Goal: Task Accomplishment & Management: Use online tool/utility

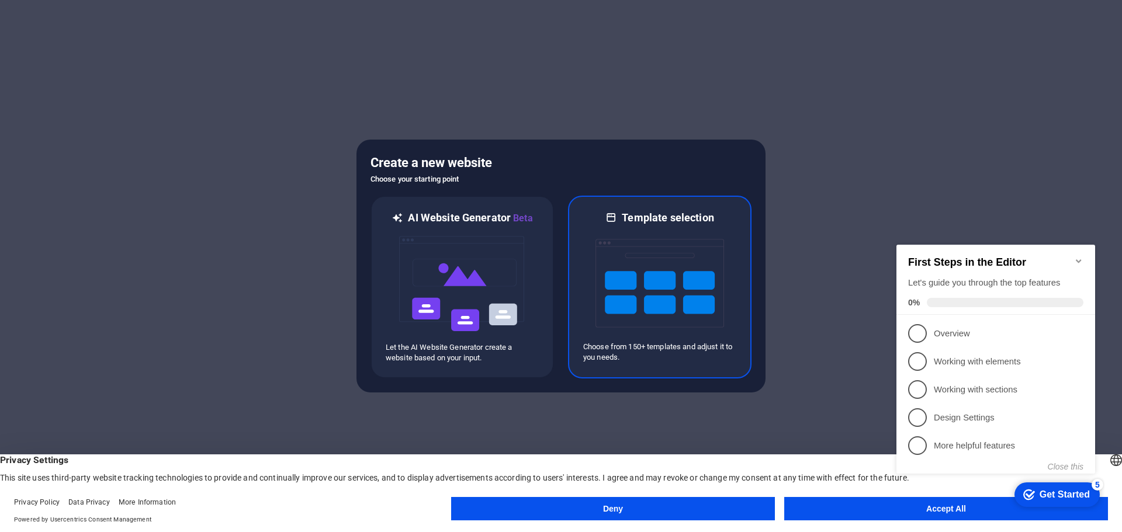
click at [665, 269] on img at bounding box center [659, 283] width 129 height 117
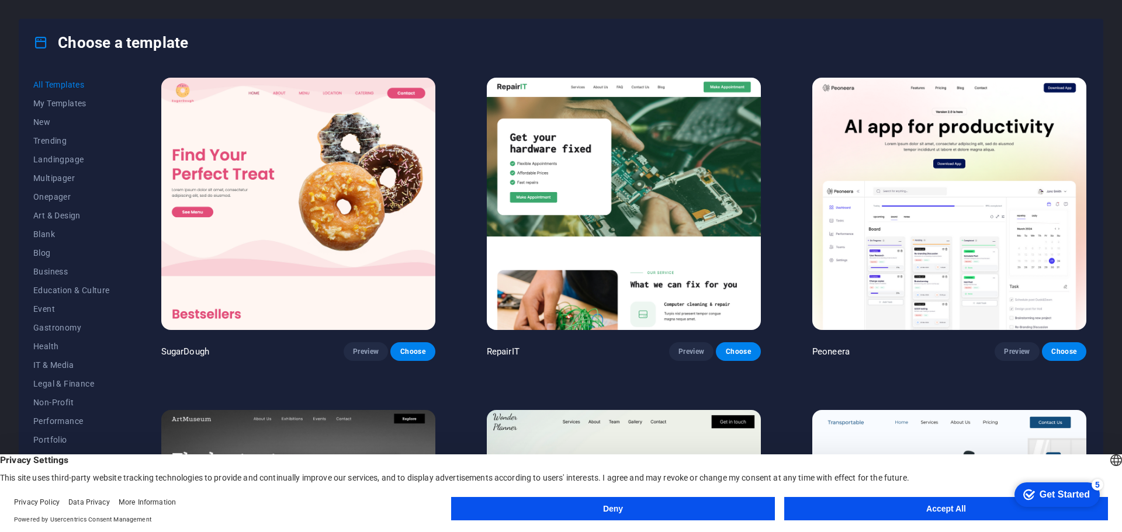
click at [891, 512] on button "Accept All" at bounding box center [946, 508] width 324 height 23
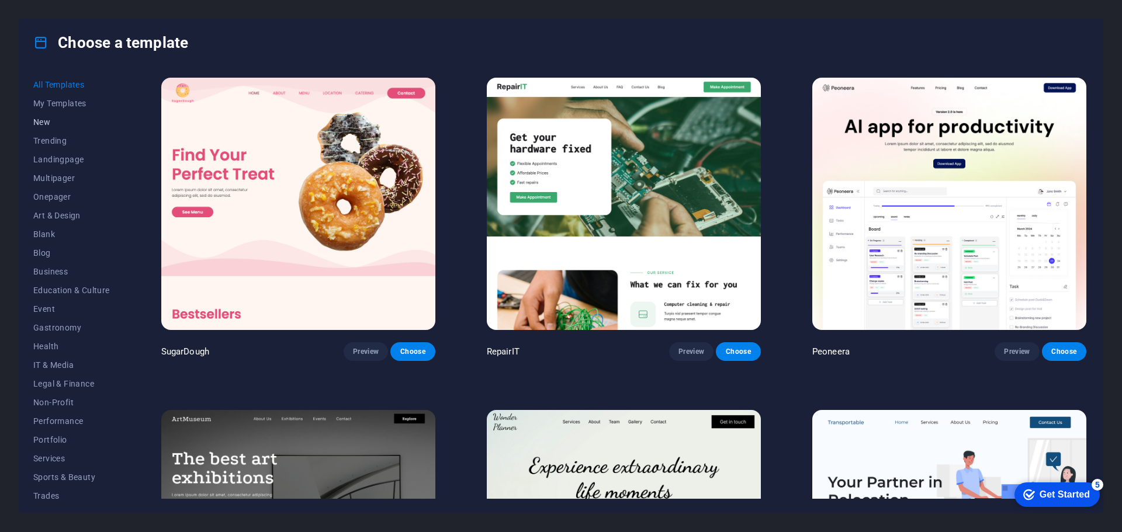
click at [53, 119] on span "New" at bounding box center [71, 121] width 77 height 9
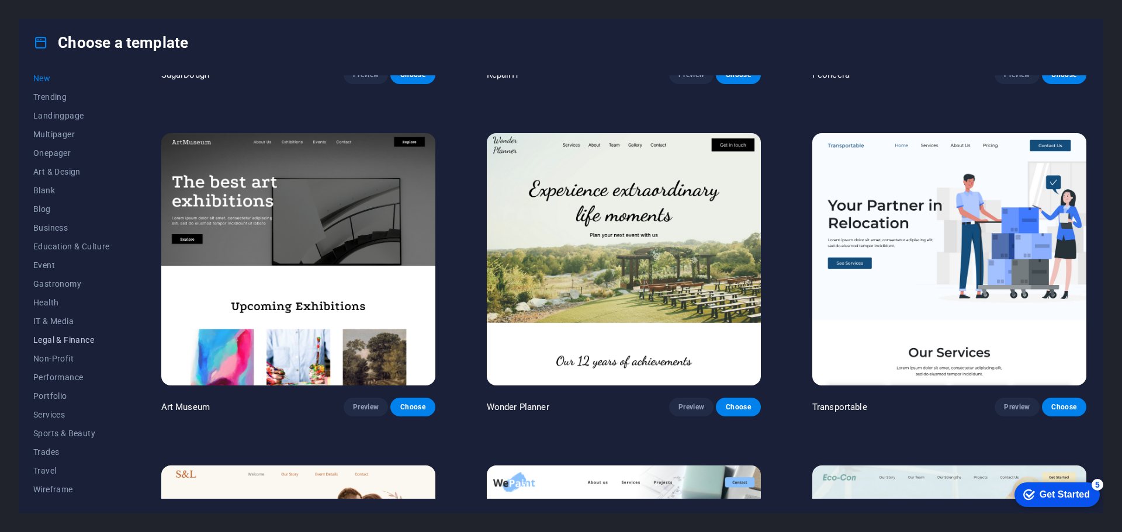
scroll to position [30, 0]
click at [67, 241] on span "Business" at bounding box center [71, 241] width 77 height 9
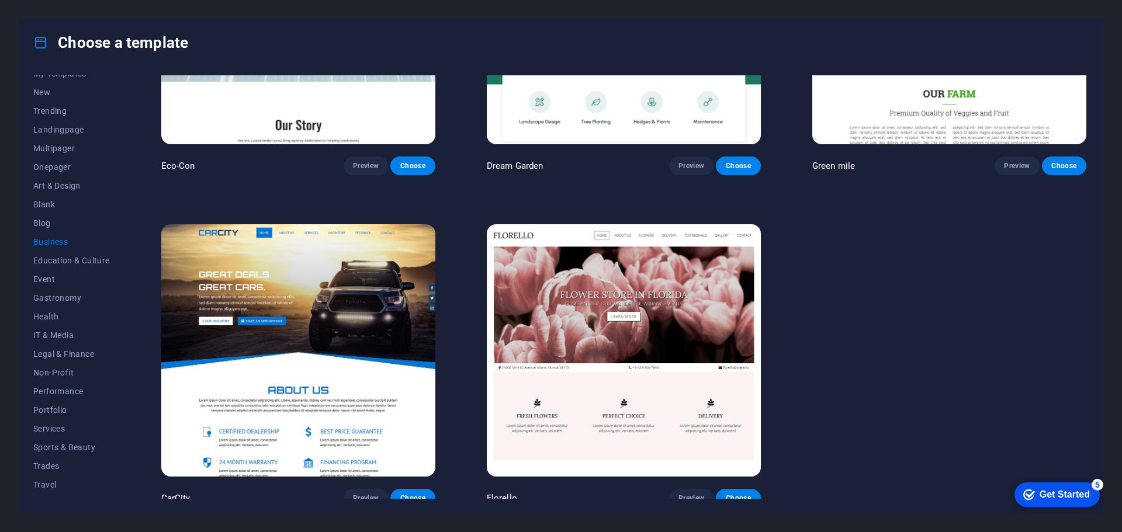
scroll to position [192, 0]
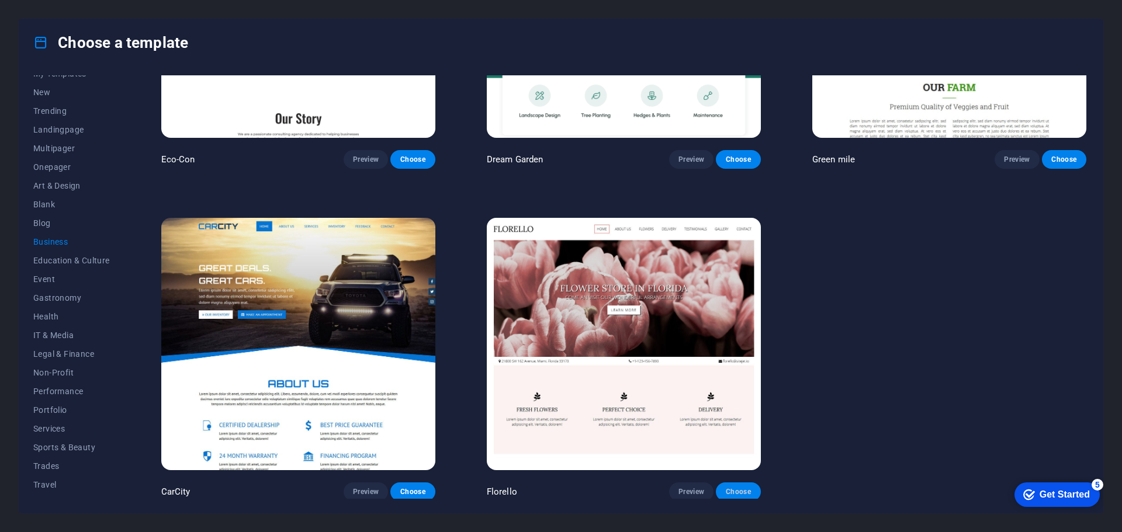
click at [748, 494] on button "Choose" at bounding box center [738, 492] width 44 height 19
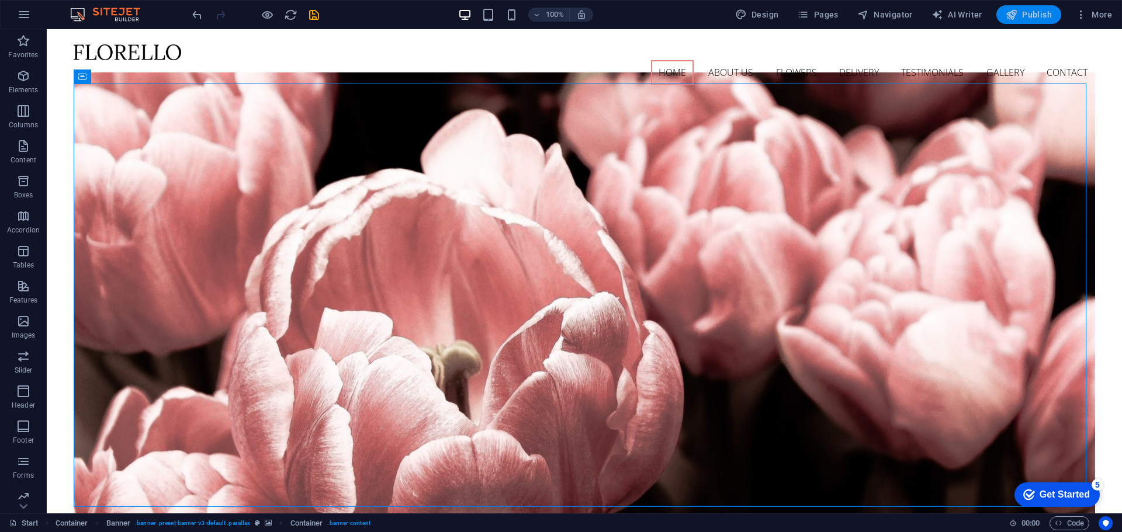
click at [1022, 10] on span "Publish" at bounding box center [1028, 15] width 46 height 12
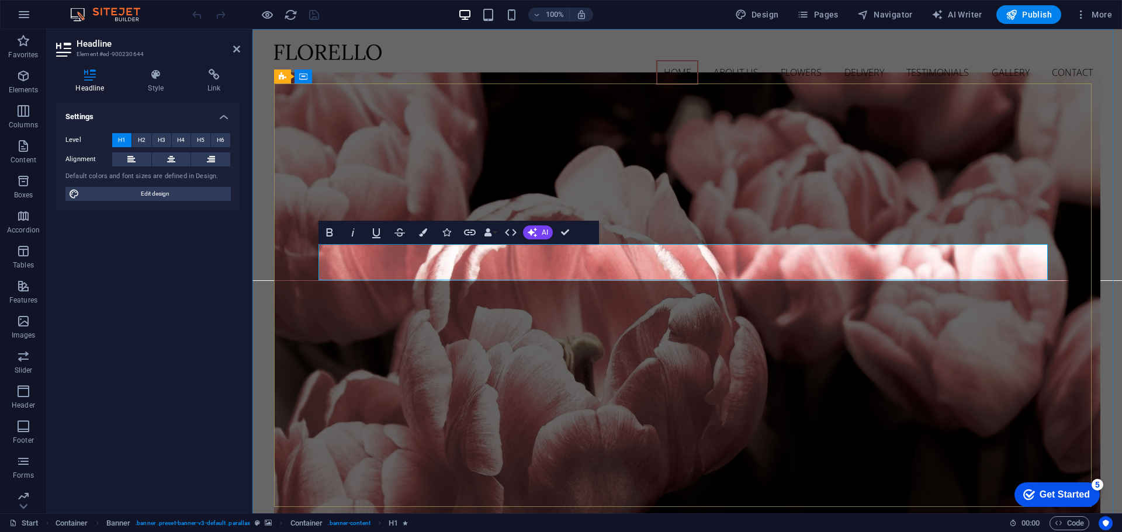
drag, startPoint x: 742, startPoint y: 256, endPoint x: 762, endPoint y: 255, distance: 20.5
drag, startPoint x: 802, startPoint y: 256, endPoint x: 655, endPoint y: 256, distance: 146.6
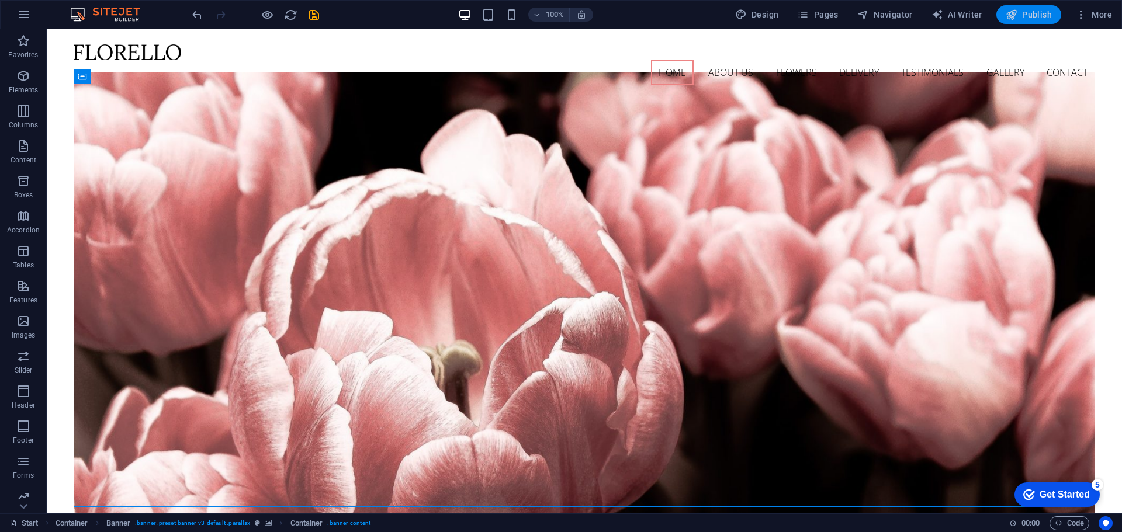
click at [1028, 19] on span "Publish" at bounding box center [1028, 15] width 46 height 12
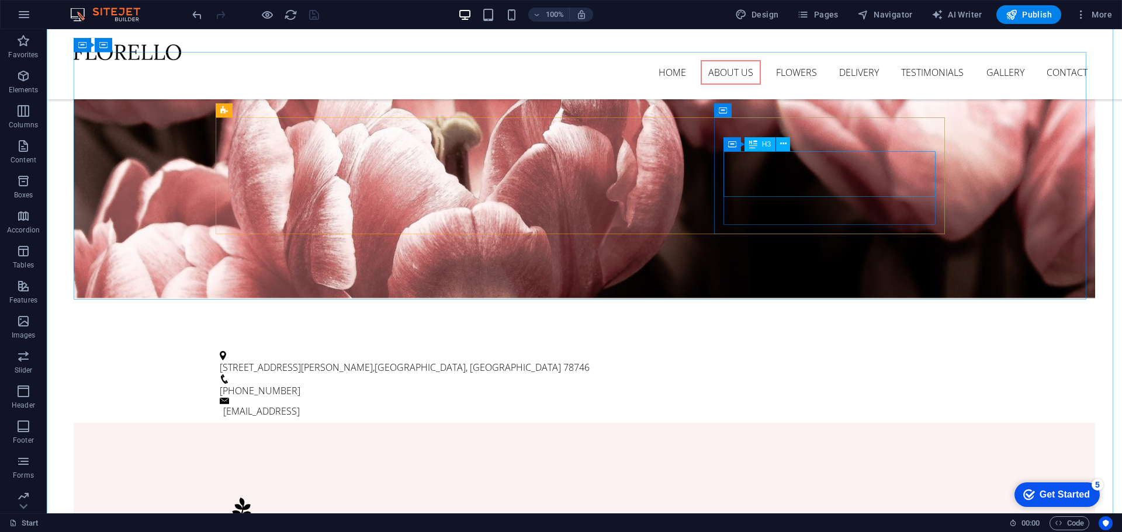
scroll to position [424, 0]
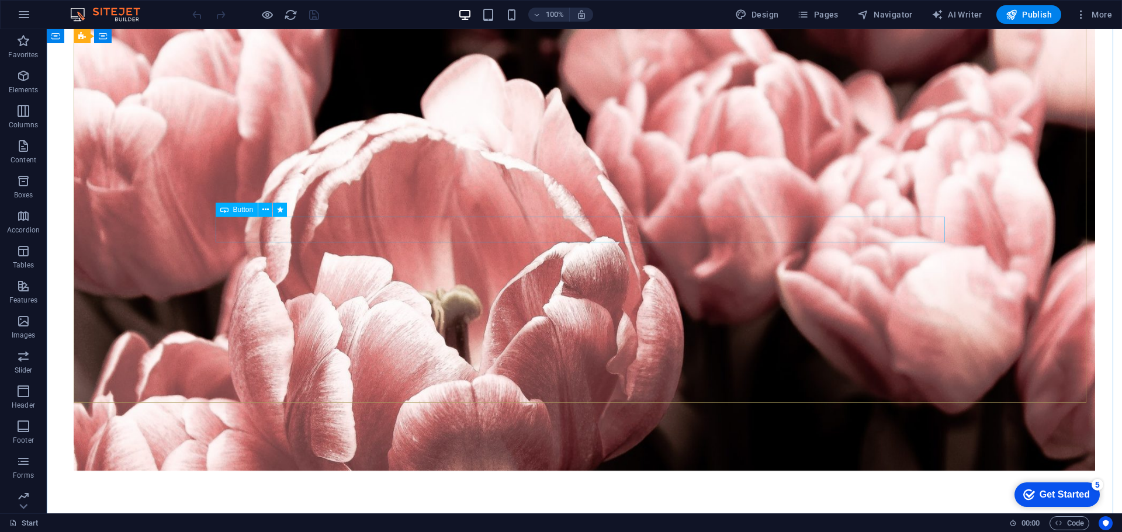
scroll to position [109, 0]
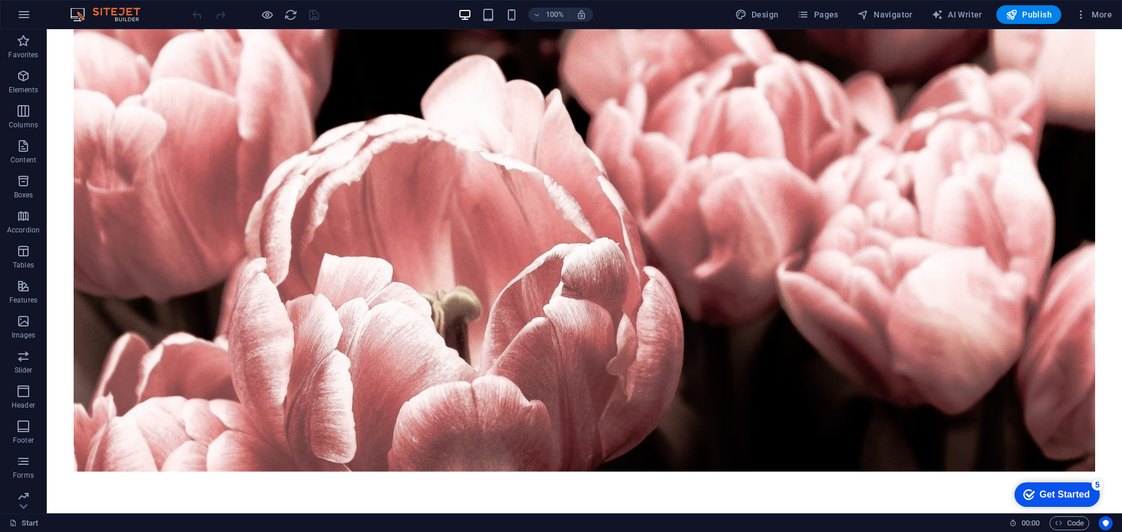
click at [1049, 494] on div "Get Started" at bounding box center [1064, 495] width 50 height 11
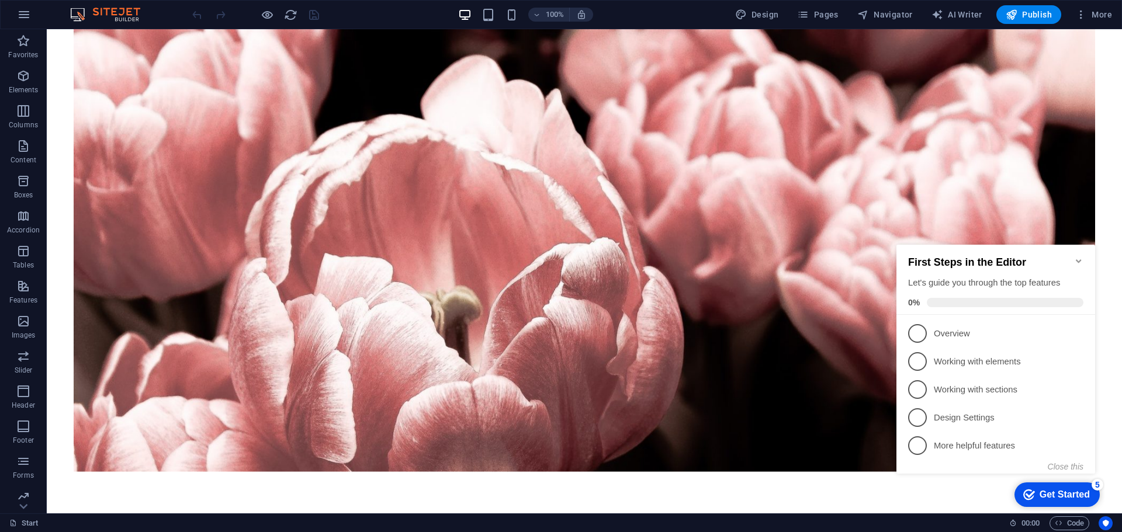
click at [937, 328] on p "Overview - incomplete" at bounding box center [1004, 334] width 140 height 12
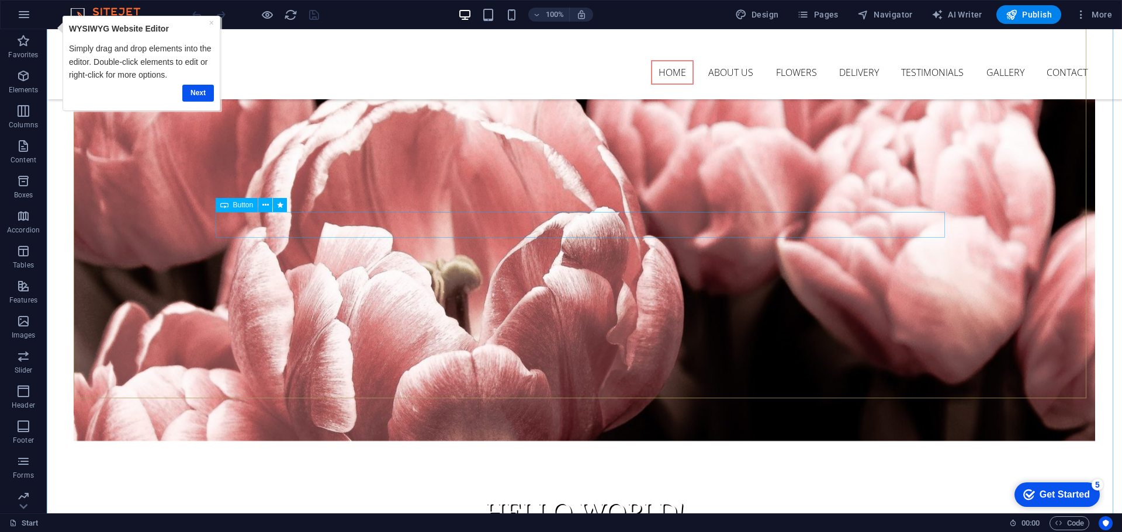
scroll to position [0, 0]
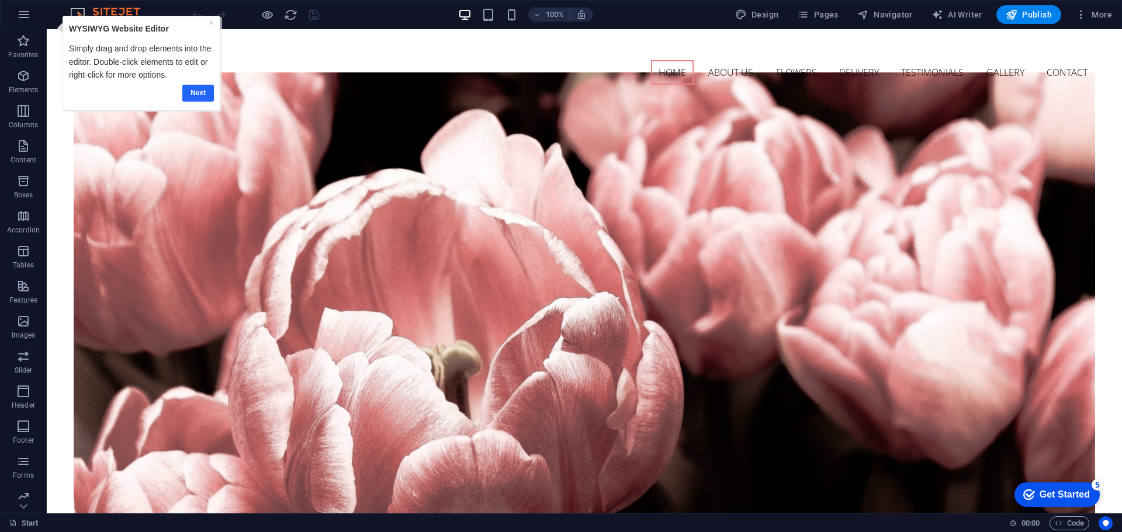
click at [196, 93] on link "Next" at bounding box center [198, 93] width 32 height 17
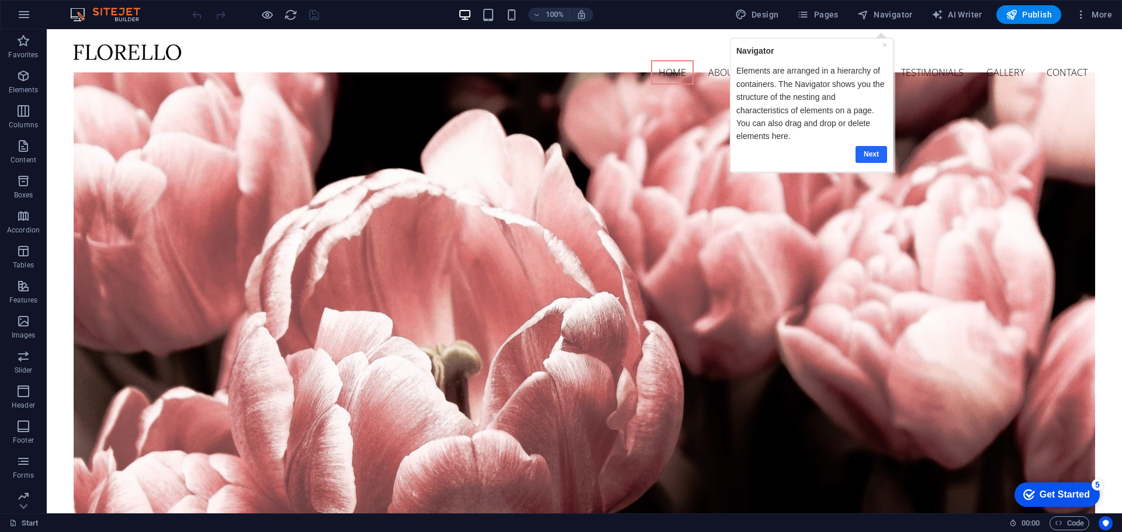
click at [869, 148] on link "Next" at bounding box center [871, 154] width 32 height 17
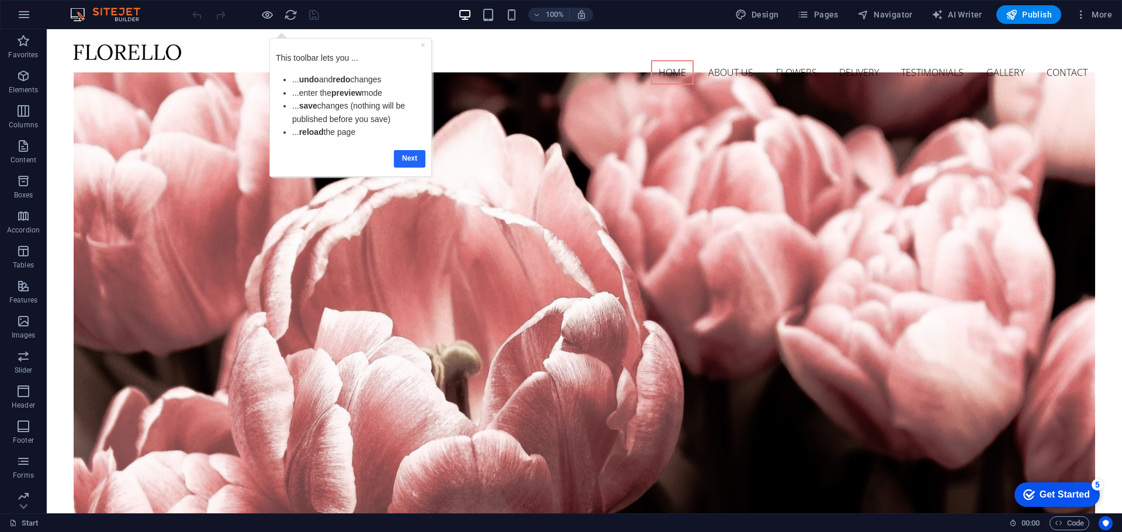
click at [405, 158] on link "Next" at bounding box center [410, 158] width 32 height 17
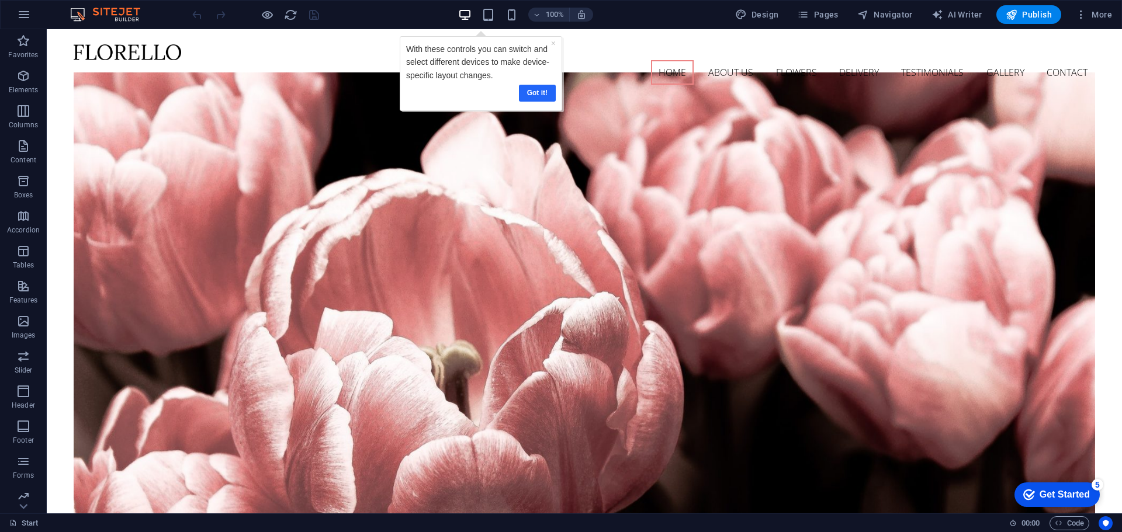
click at [535, 91] on link "Got it!" at bounding box center [536, 93] width 37 height 17
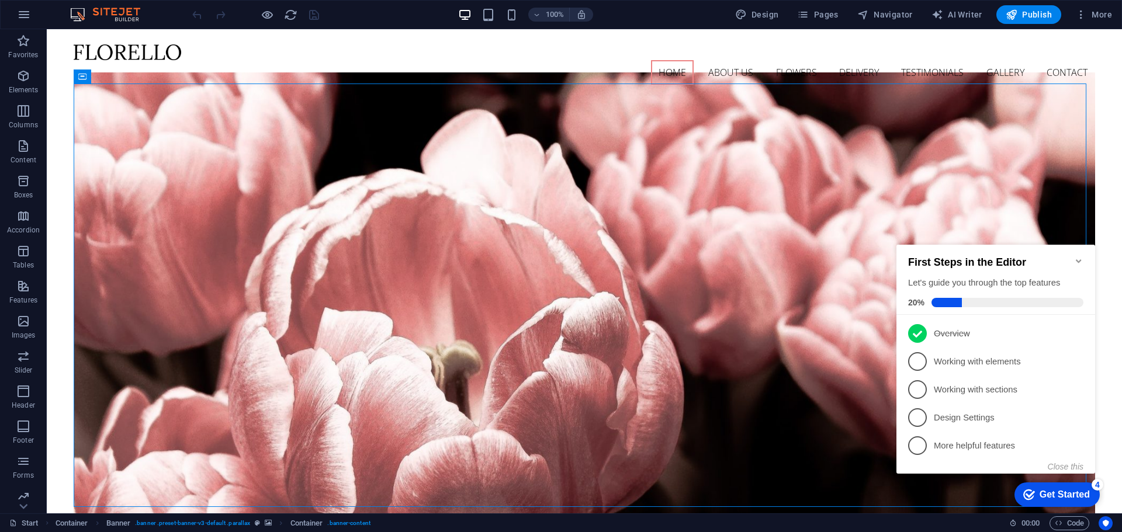
click at [1077, 258] on icon "Minimize checklist" at bounding box center [1078, 260] width 9 height 9
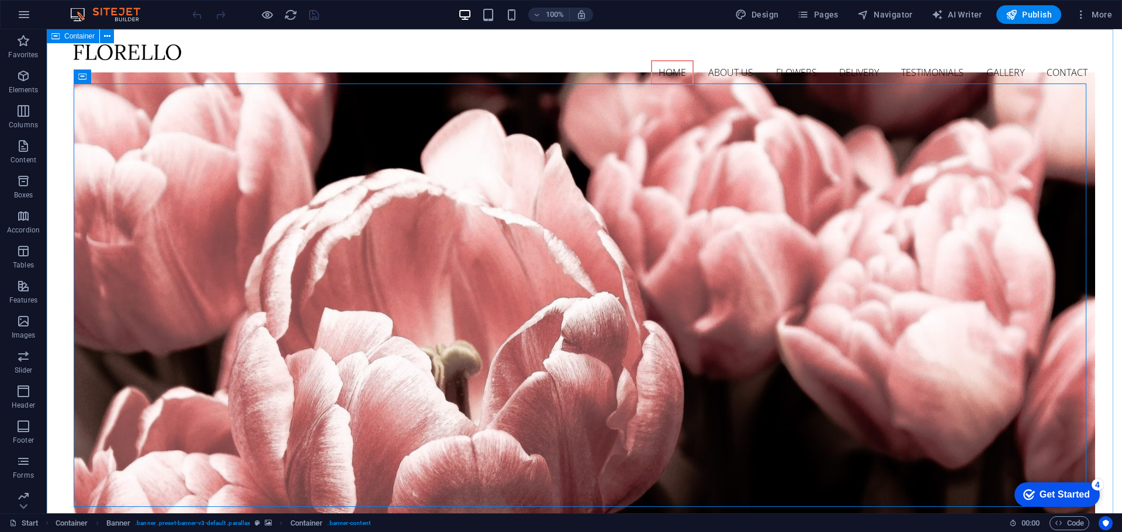
click at [70, 39] on span "Container" at bounding box center [79, 36] width 30 height 7
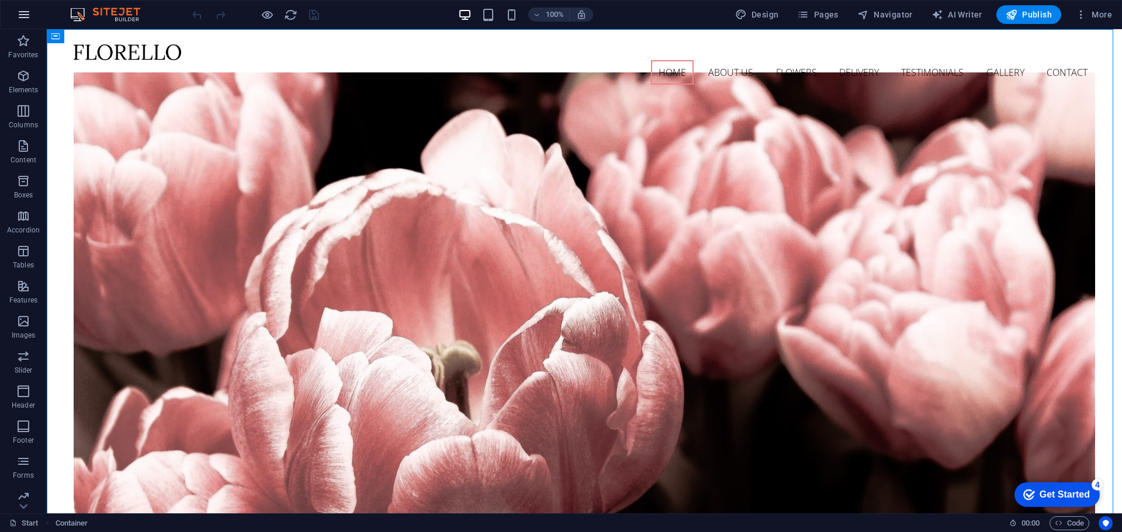
click at [30, 18] on icon "button" at bounding box center [24, 15] width 14 height 14
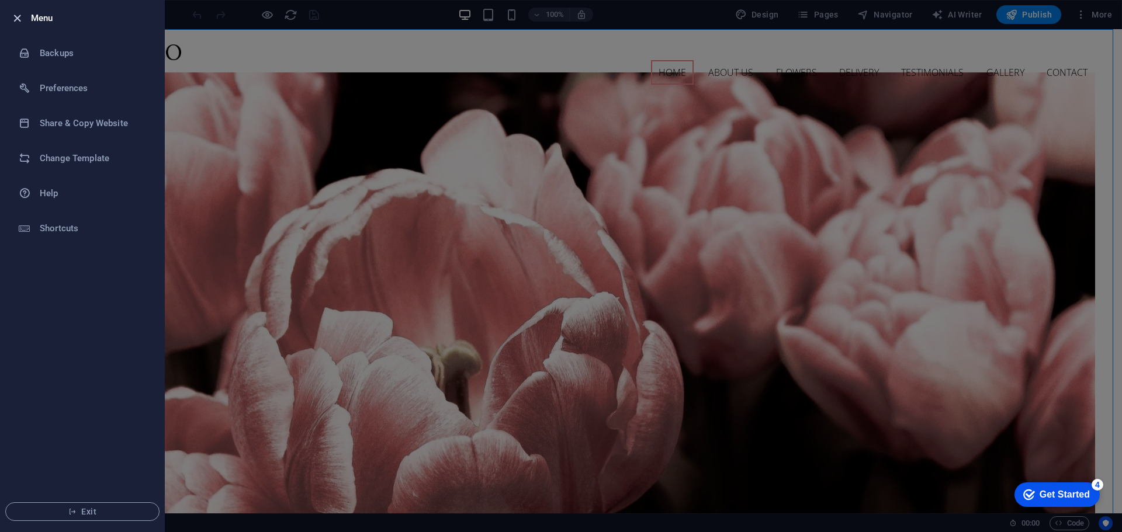
click at [20, 16] on icon "button" at bounding box center [17, 18] width 13 height 13
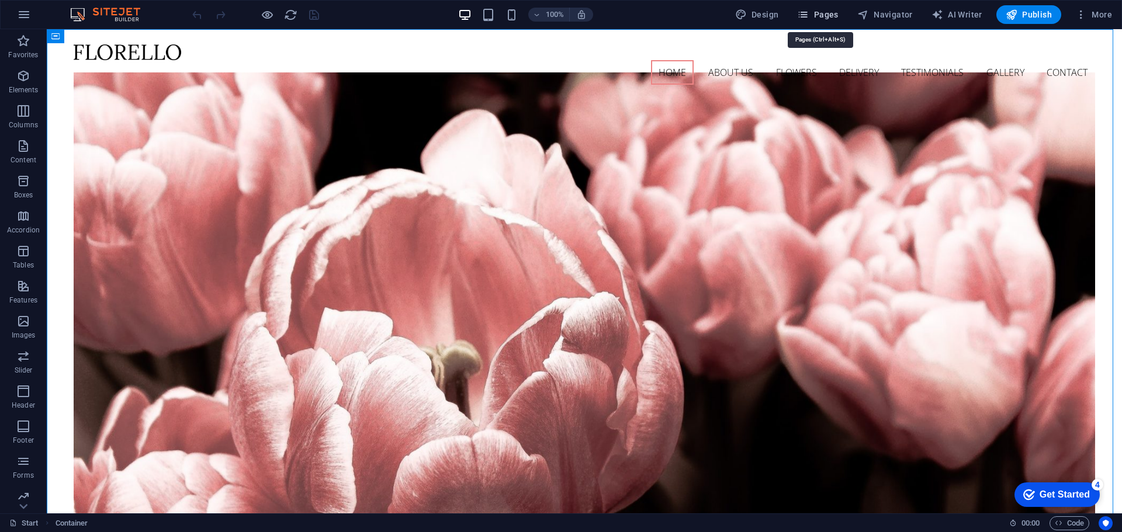
click at [819, 17] on span "Pages" at bounding box center [817, 15] width 41 height 12
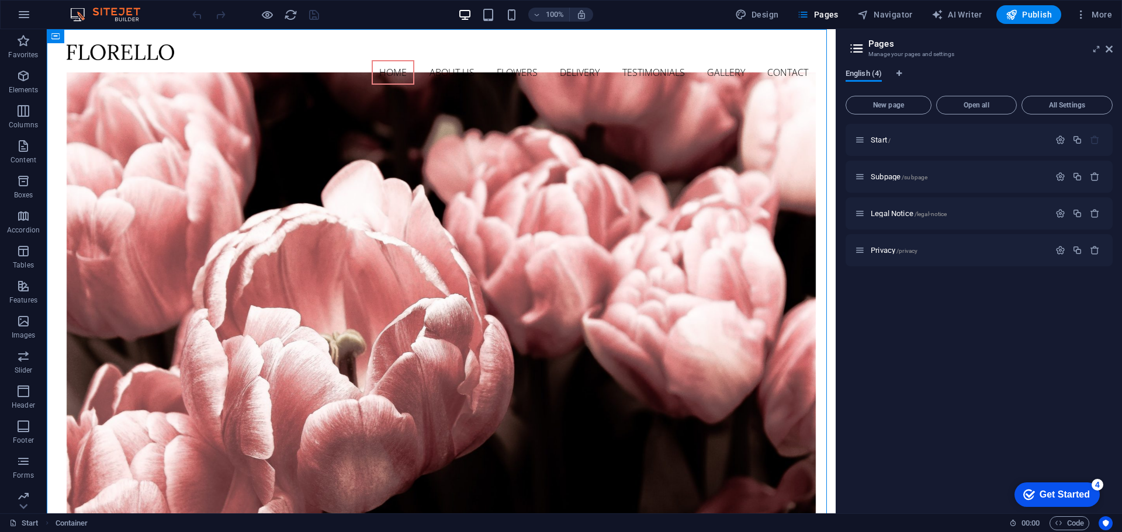
click at [858, 75] on span "English (4)" at bounding box center [863, 75] width 36 height 16
click at [901, 74] on div "English (4)" at bounding box center [978, 80] width 267 height 22
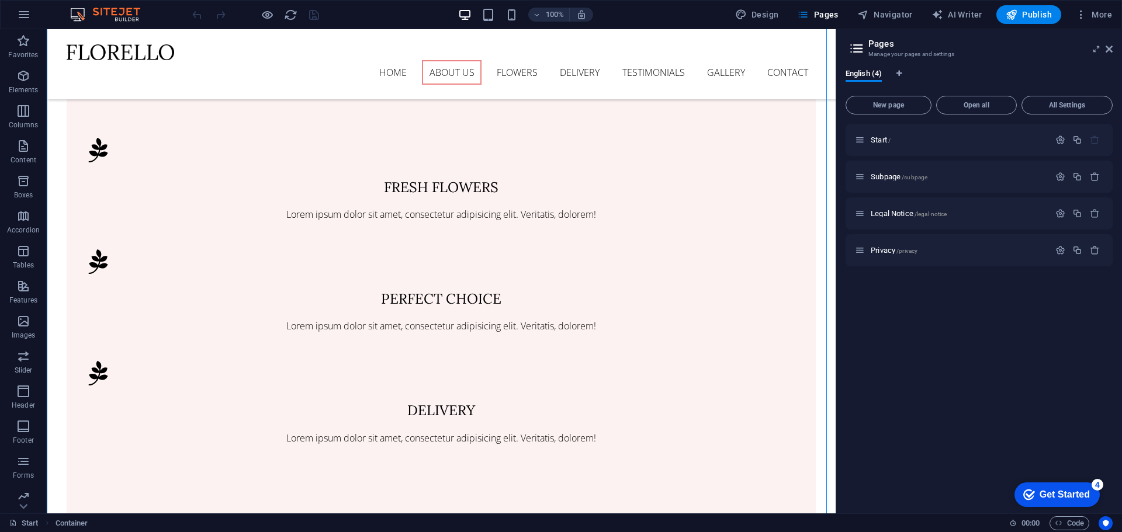
scroll to position [770, 0]
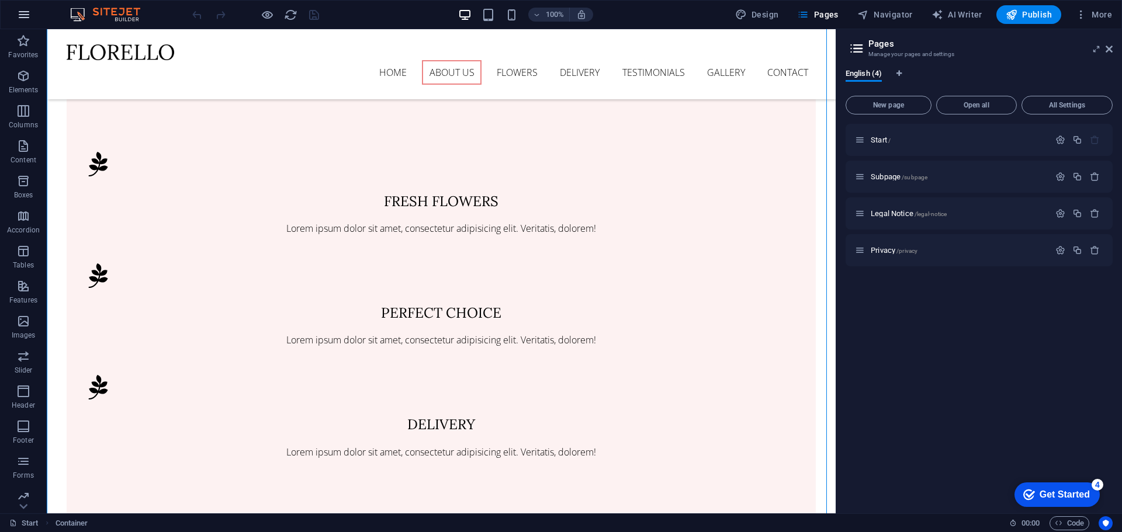
click at [26, 15] on icon "button" at bounding box center [24, 15] width 14 height 14
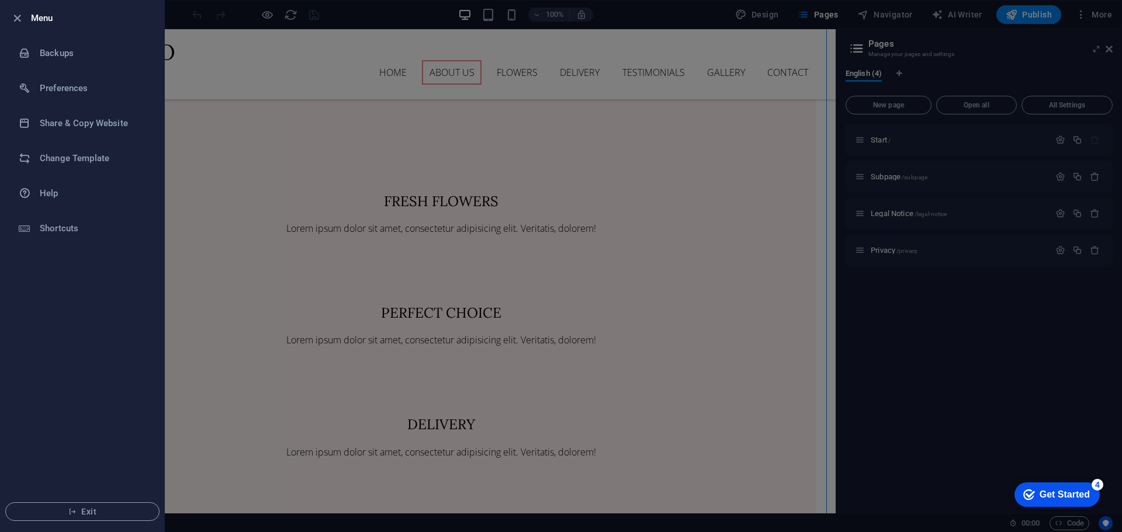
click at [254, 163] on div at bounding box center [561, 266] width 1122 height 532
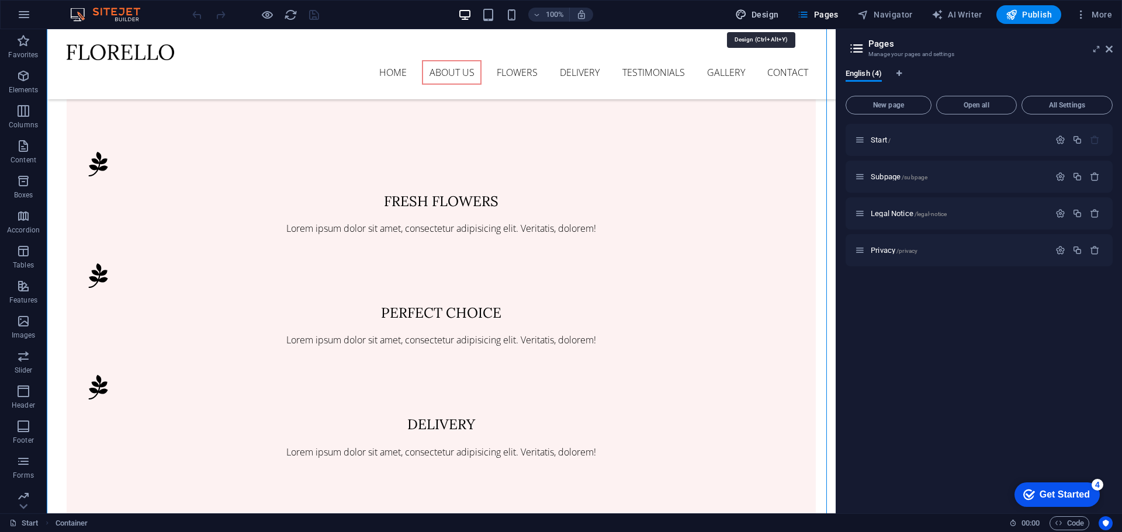
click at [757, 9] on span "Design" at bounding box center [757, 15] width 44 height 12
select select "px"
select select "300"
select select "px"
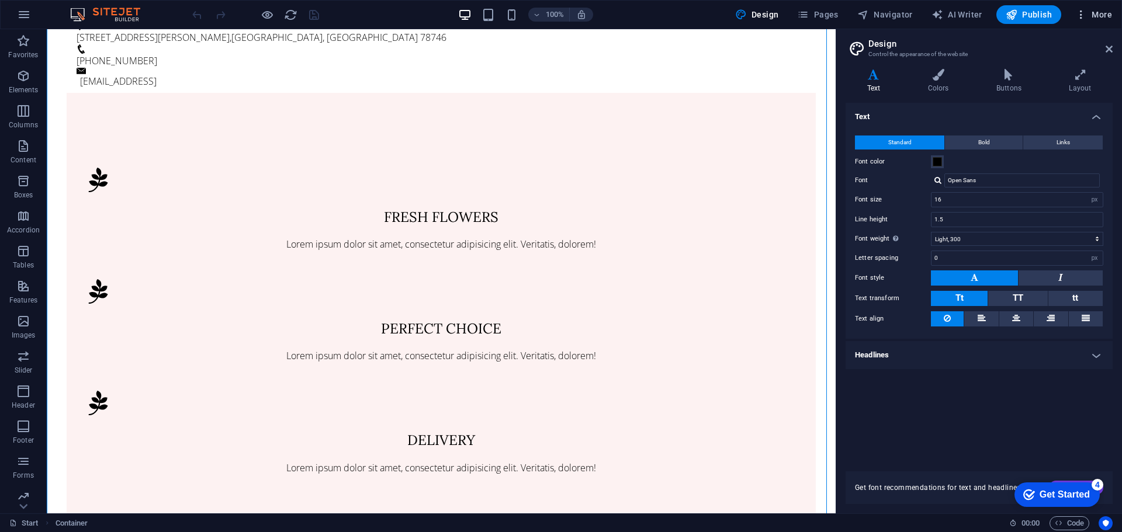
click at [1083, 9] on icon "button" at bounding box center [1081, 15] width 12 height 12
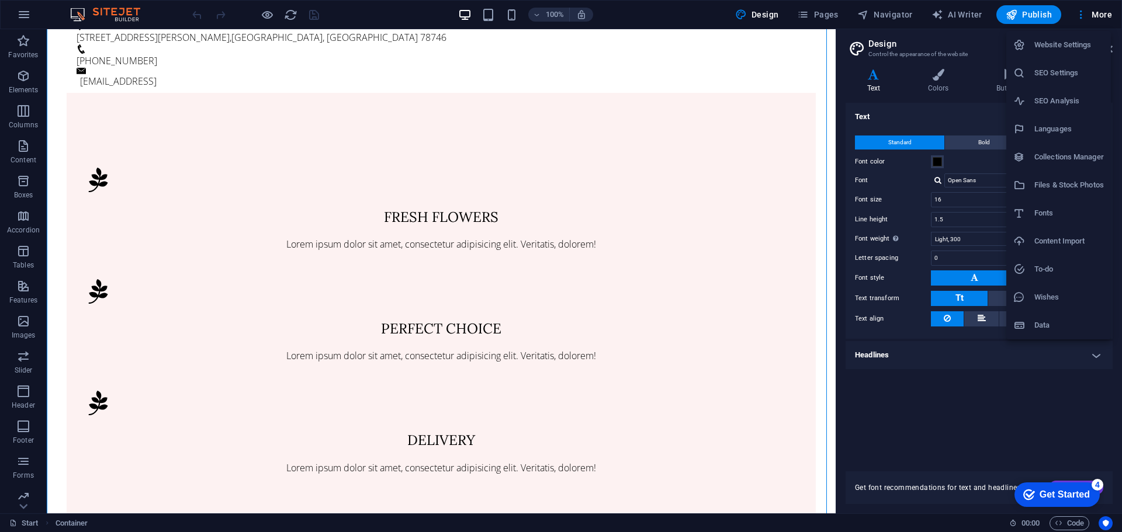
click at [1057, 41] on h6 "Website Settings" at bounding box center [1069, 45] width 70 height 14
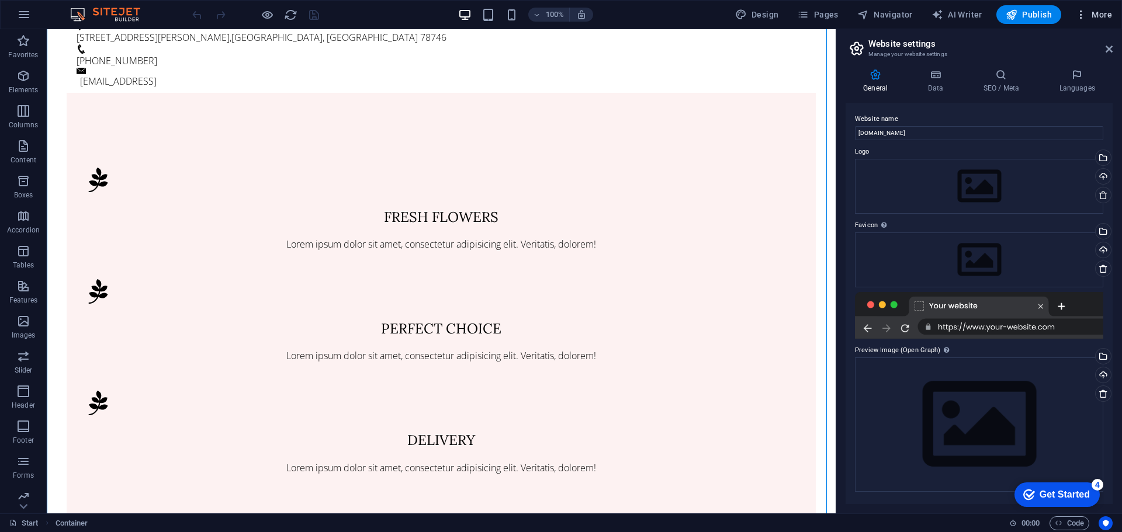
click at [1109, 18] on span "More" at bounding box center [1093, 15] width 37 height 12
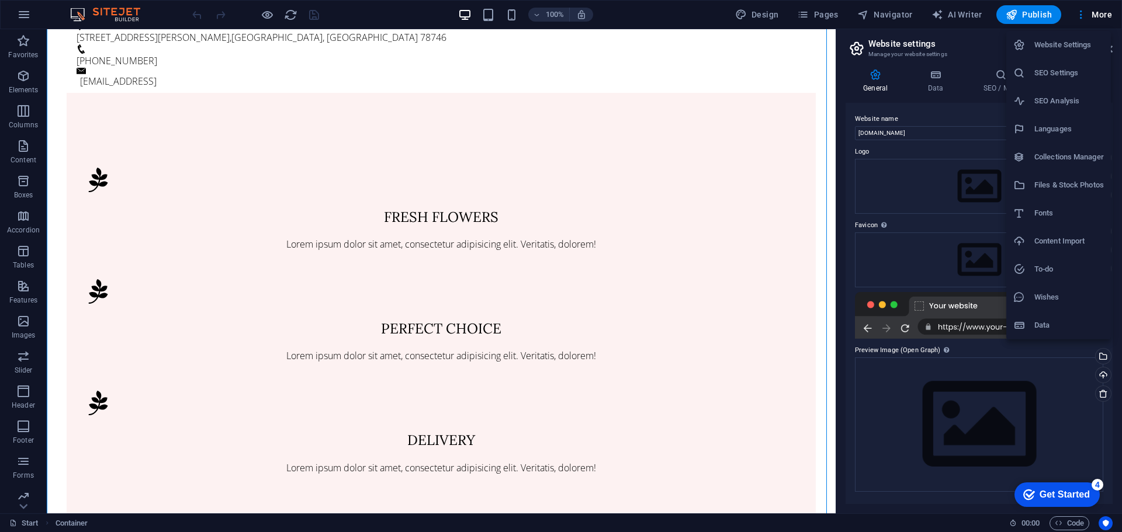
click at [1094, 9] on div at bounding box center [561, 266] width 1122 height 532
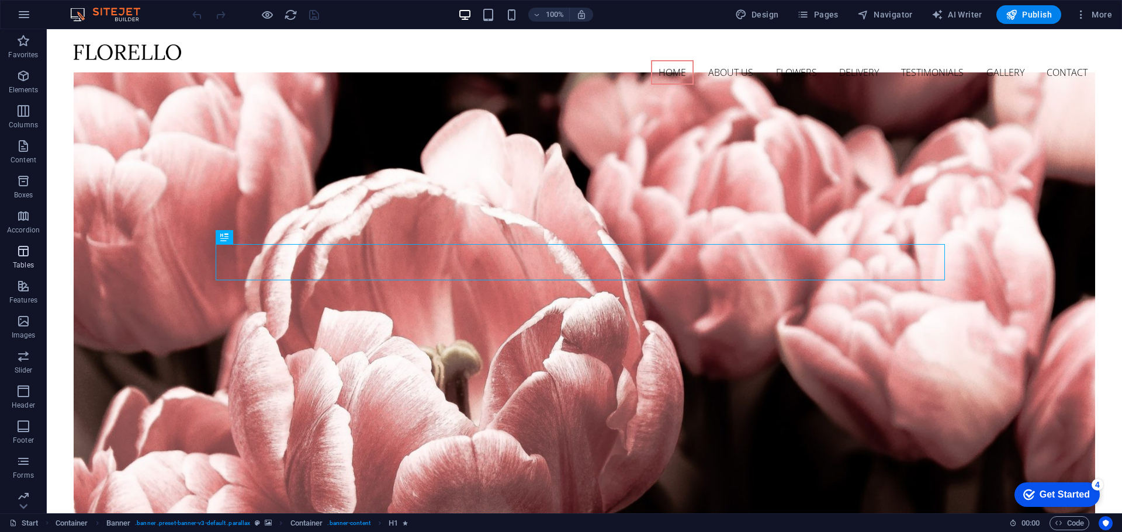
scroll to position [41, 0]
